Goal: Book appointment/travel/reservation

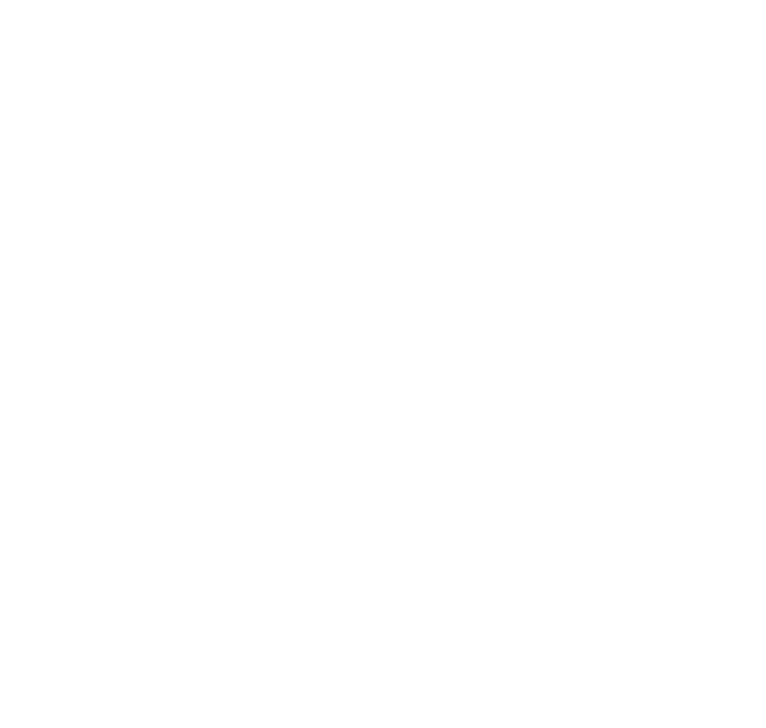
scroll to position [326, 0]
click at [100, 241] on span "Arrivo" at bounding box center [76, 237] width 71 height 11
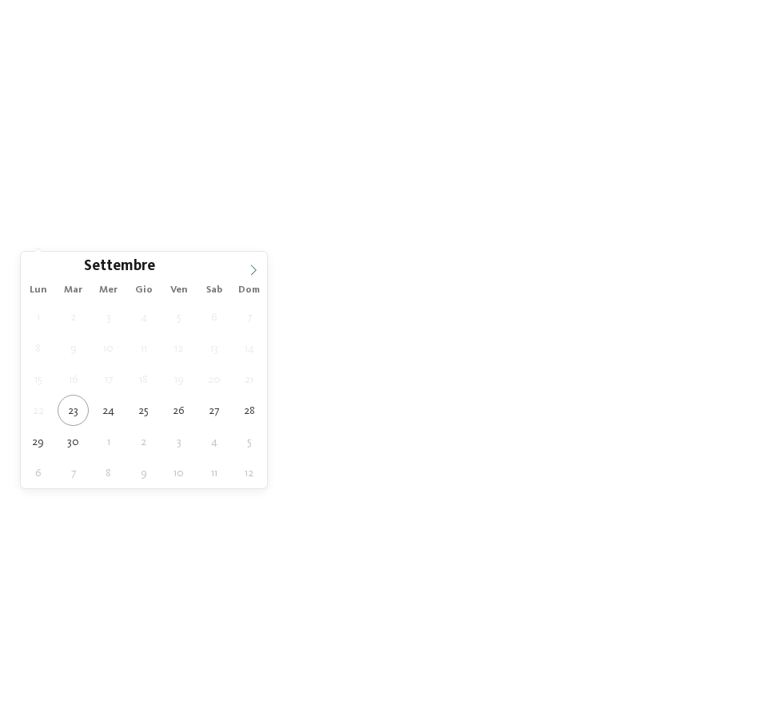
click at [258, 268] on icon at bounding box center [253, 270] width 11 height 11
click at [255, 268] on icon at bounding box center [253, 270] width 11 height 11
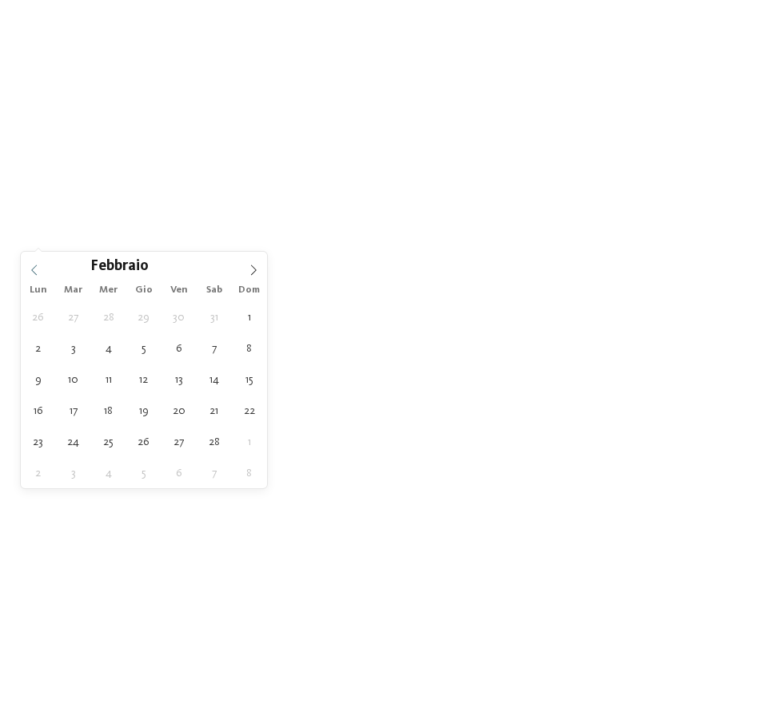
click at [38, 269] on icon at bounding box center [34, 270] width 11 height 11
click at [259, 273] on span at bounding box center [253, 265] width 27 height 27
click at [35, 277] on span at bounding box center [34, 265] width 27 height 27
type input "****"
click at [39, 273] on icon at bounding box center [34, 270] width 11 height 11
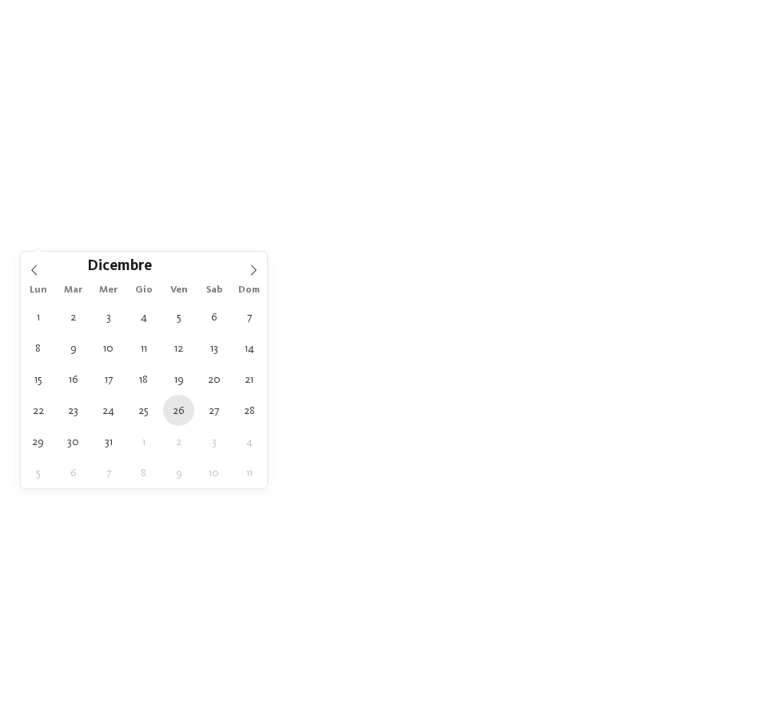
type div "[DATE]"
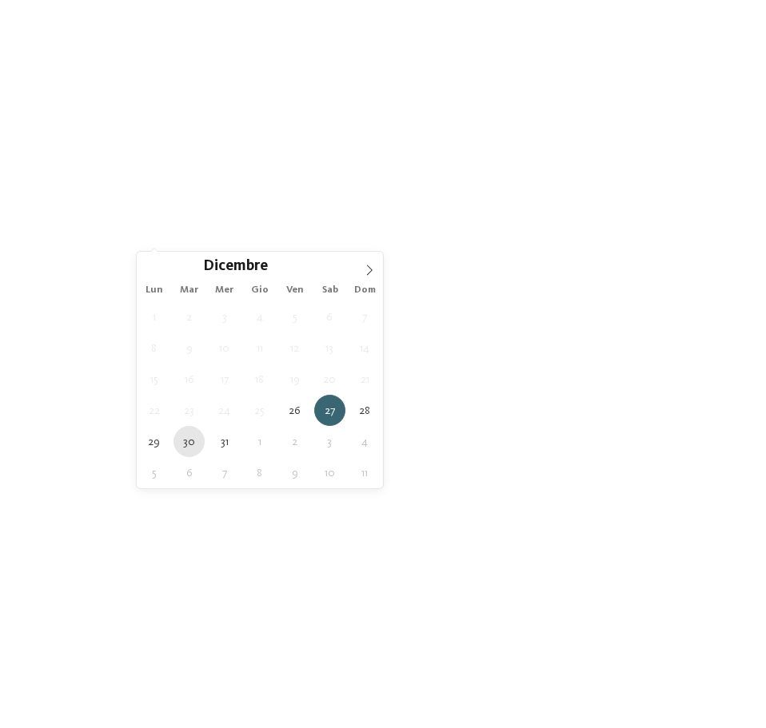
type div "[DATE]"
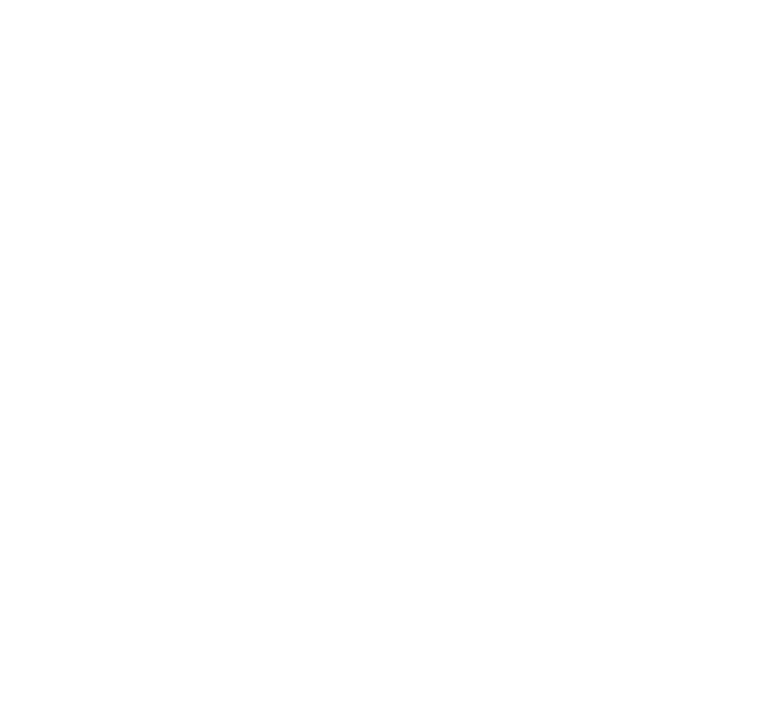
click at [332, 245] on div "Regione" at bounding box center [307, 236] width 111 height 28
click at [418, 281] on div "Dolomiti" at bounding box center [383, 285] width 208 height 32
click at [424, 471] on div "accetta" at bounding box center [383, 469] width 208 height 32
click at [412, 237] on span "I miei desideri" at bounding box center [423, 237] width 71 height 11
click at [632, 58] on icon at bounding box center [639, 60] width 34 height 28
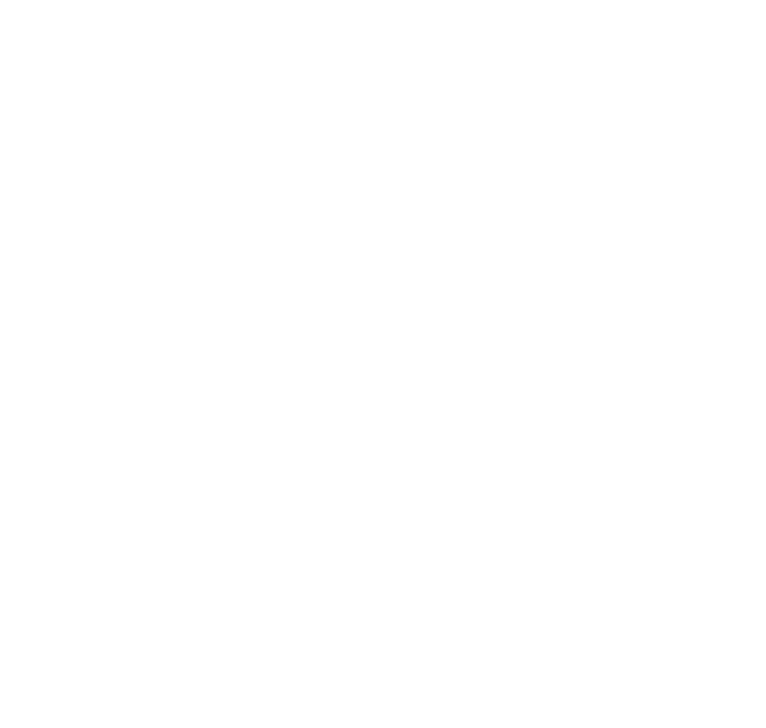
click at [662, 242] on link "trova l’hotel" at bounding box center [689, 236] width 111 height 28
